Goal: Find specific page/section: Find specific page/section

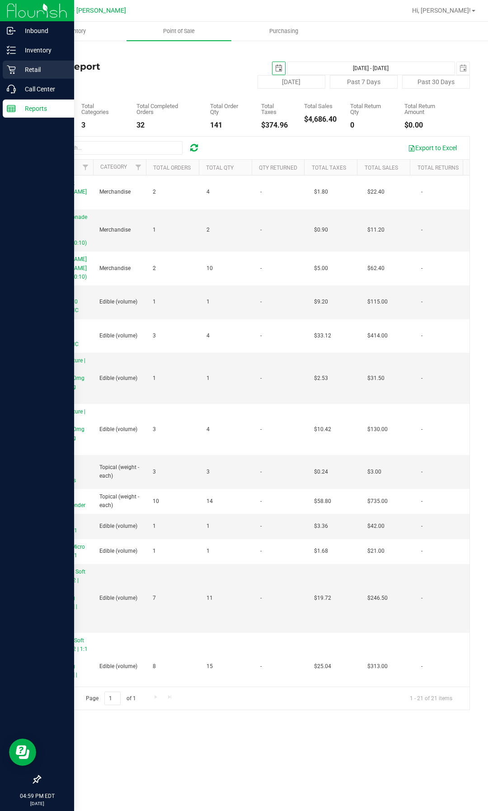
click at [12, 75] on div "Retail" at bounding box center [38, 70] width 71 height 18
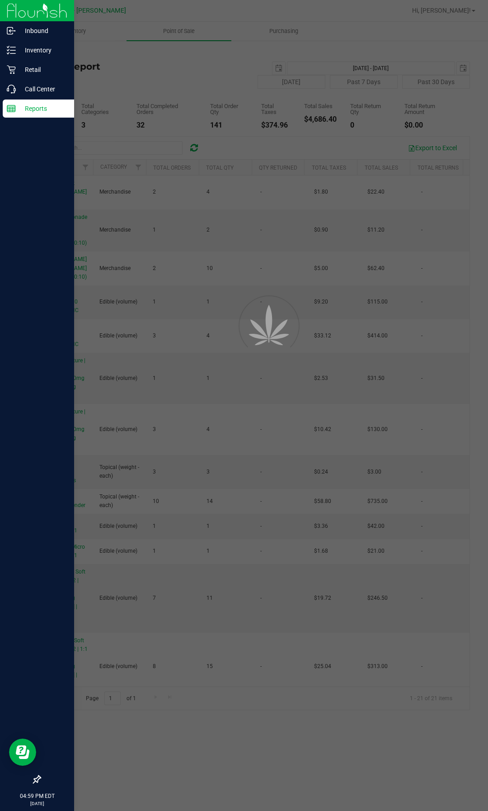
click at [25, 112] on p "Reports" at bounding box center [43, 108] width 54 height 11
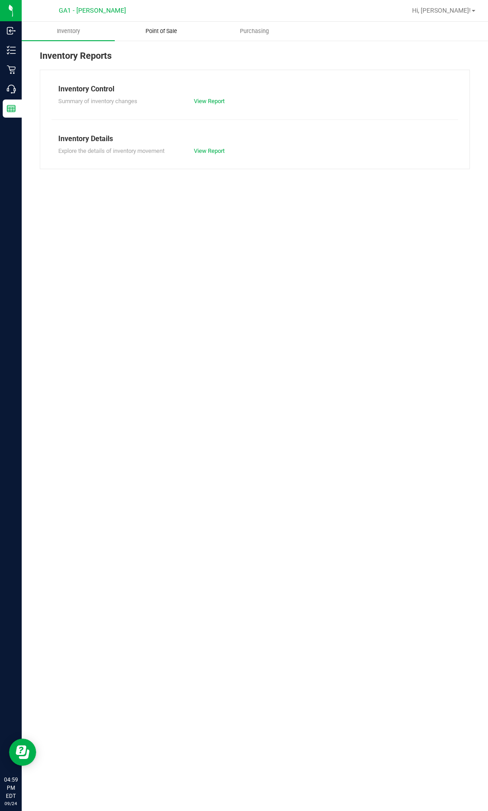
click at [164, 36] on uib-tab-heading "Point of Sale" at bounding box center [161, 31] width 92 height 18
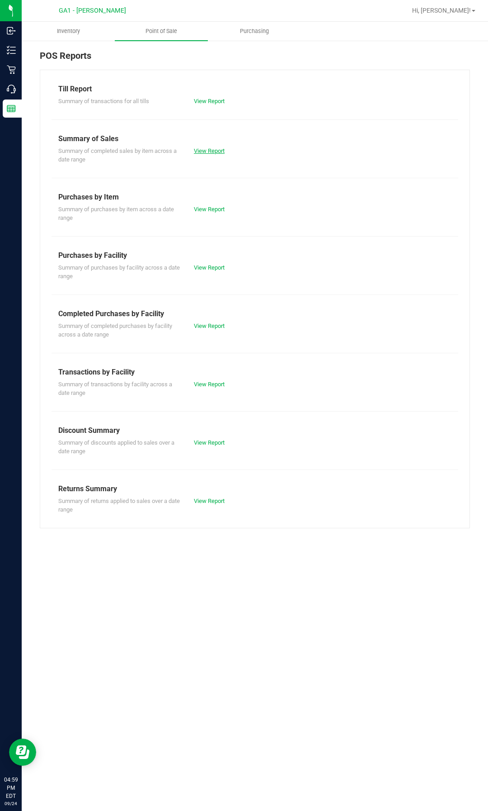
click at [202, 147] on link "View Report" at bounding box center [209, 150] width 31 height 7
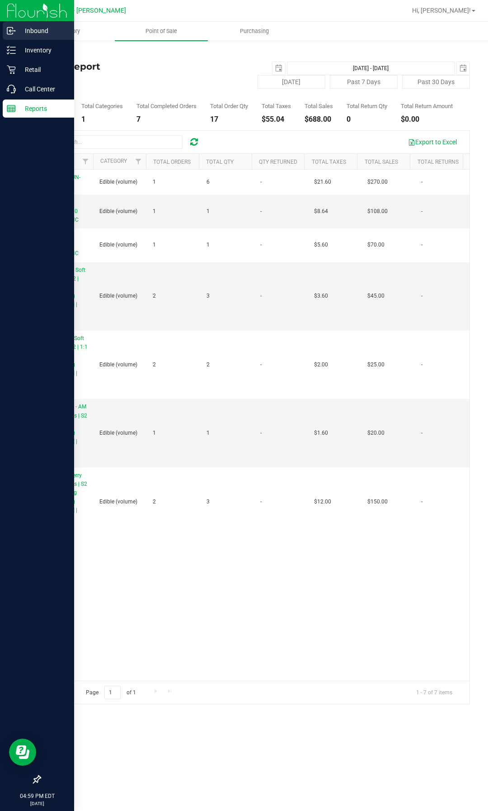
click at [17, 30] on p "Inbound" at bounding box center [43, 30] width 54 height 11
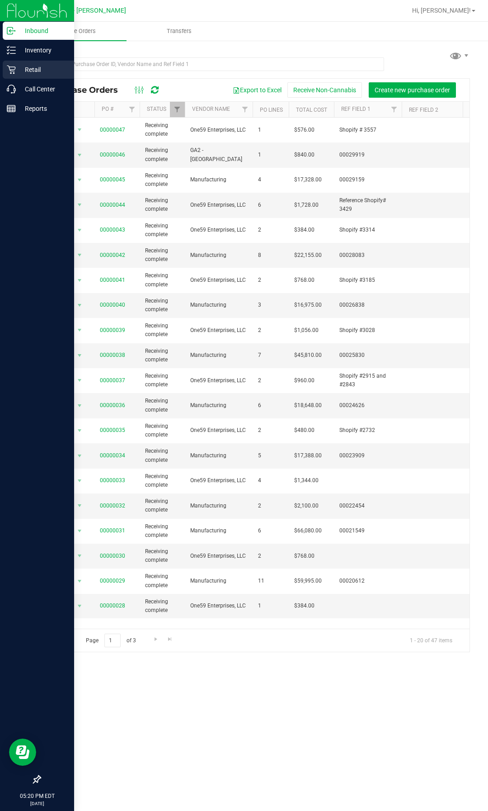
click at [32, 74] on p "Retail" at bounding box center [43, 69] width 54 height 11
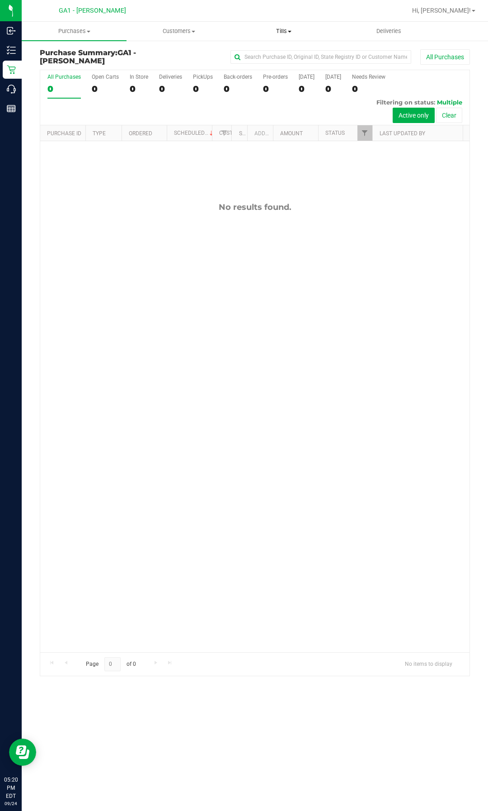
click at [278, 29] on span "Tills" at bounding box center [284, 31] width 104 height 8
click at [248, 55] on span "Manage tills" at bounding box center [261, 55] width 61 height 8
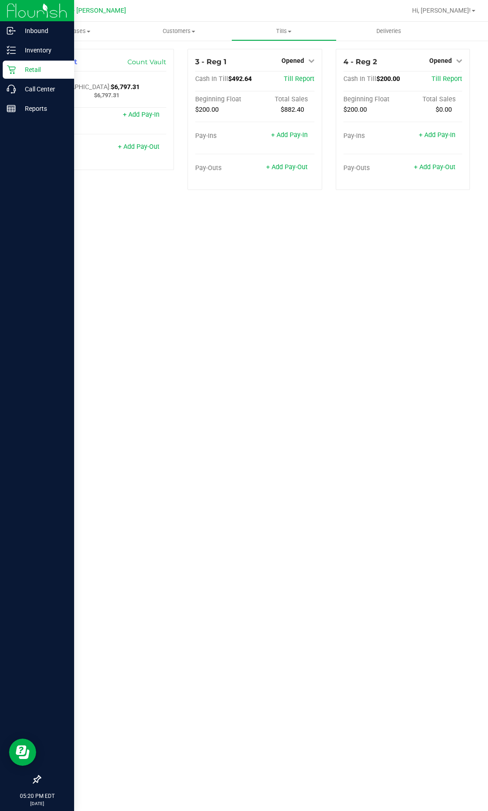
click at [12, 14] on img at bounding box center [37, 10] width 61 height 21
